Goal: Information Seeking & Learning: Learn about a topic

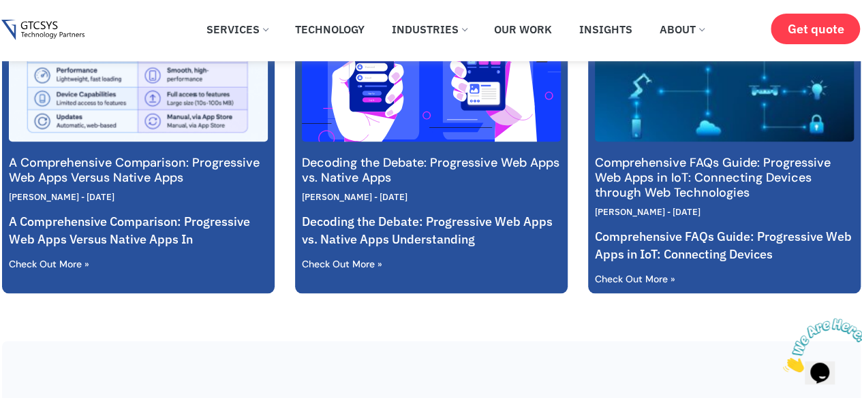
scroll to position [650, 0]
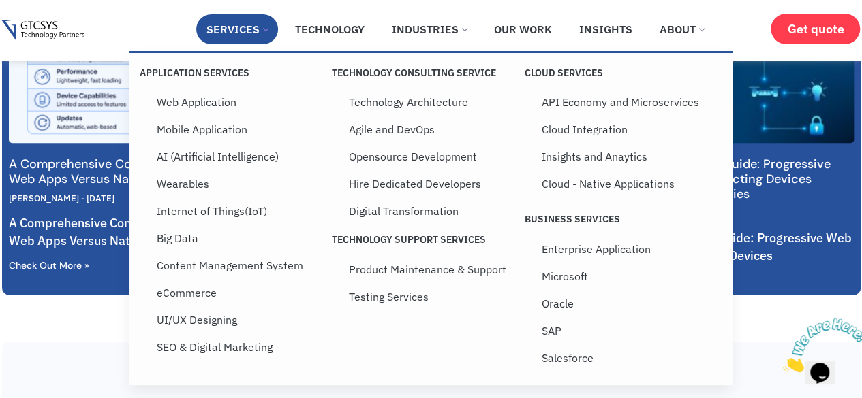
click at [264, 29] on span at bounding box center [265, 28] width 5 height 5
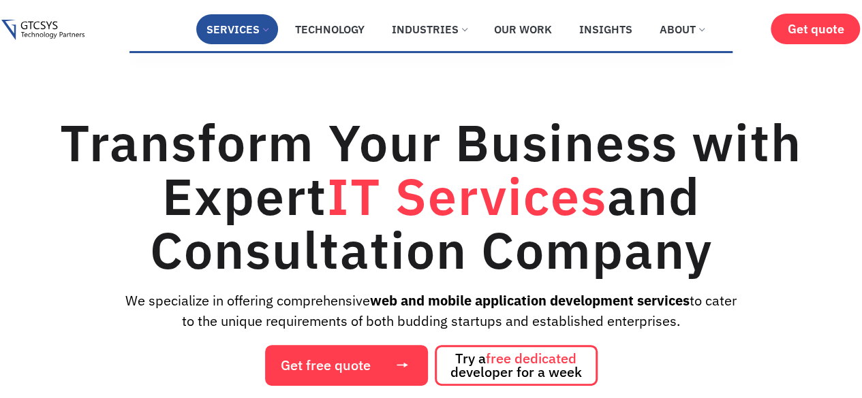
click at [272, 22] on link "Services" at bounding box center [237, 29] width 82 height 30
